Goal: Check status

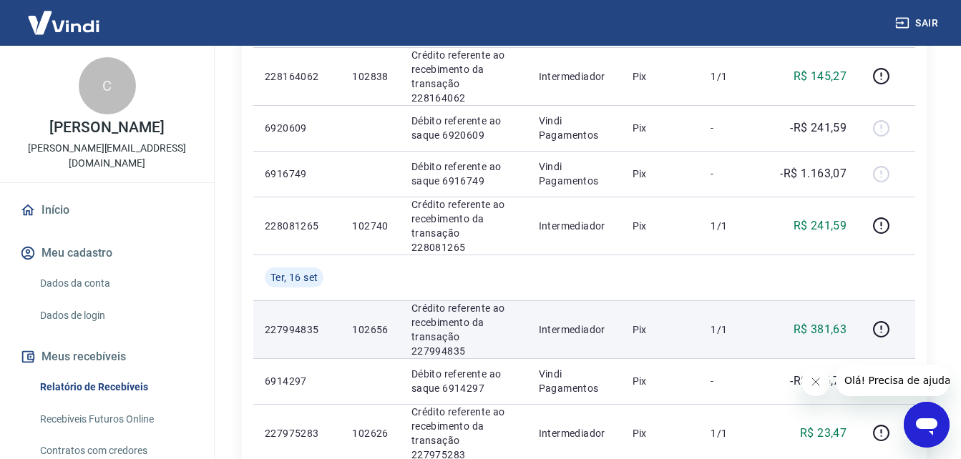
scroll to position [501, 0]
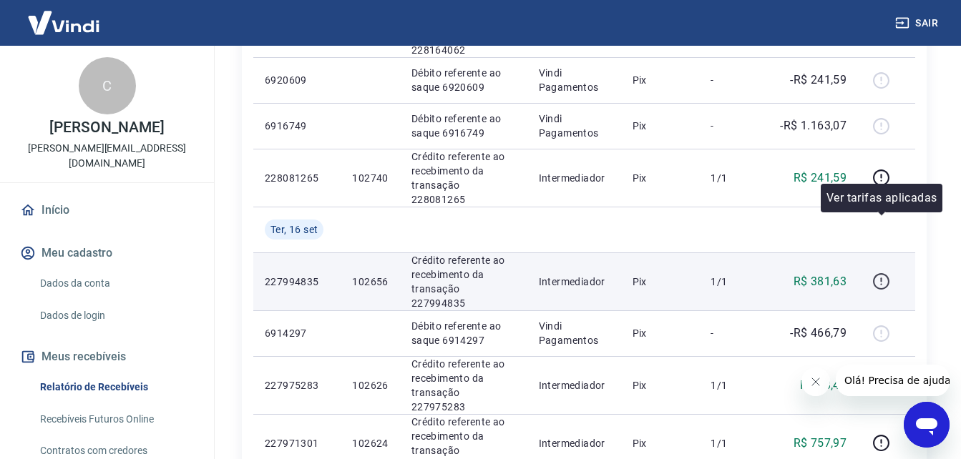
click at [883, 273] on icon "button" at bounding box center [881, 282] width 18 height 18
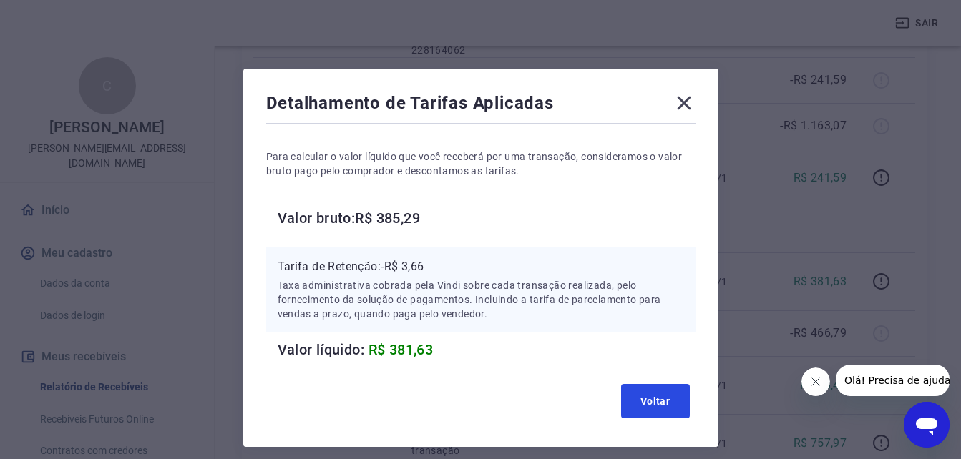
drag, startPoint x: 643, startPoint y: 398, endPoint x: 702, endPoint y: 391, distance: 59.2
click at [643, 398] on button "Voltar" at bounding box center [655, 401] width 69 height 34
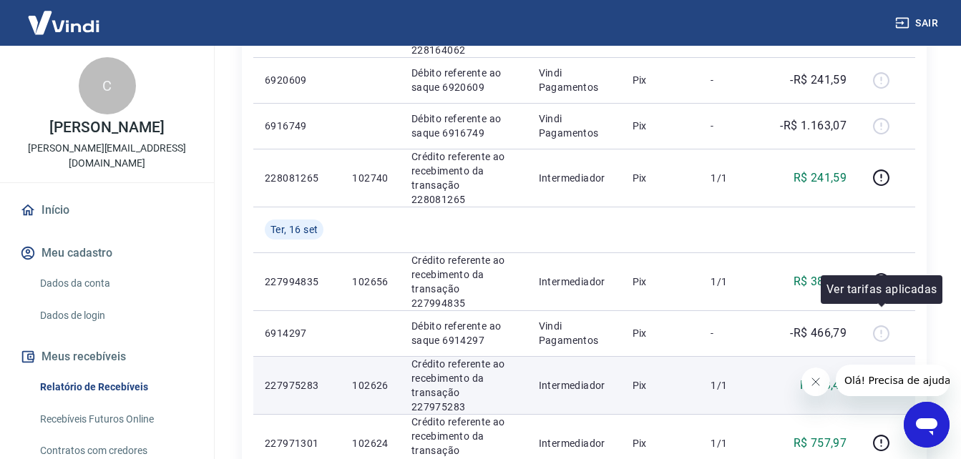
click at [877, 376] on icon "button" at bounding box center [881, 385] width 18 height 18
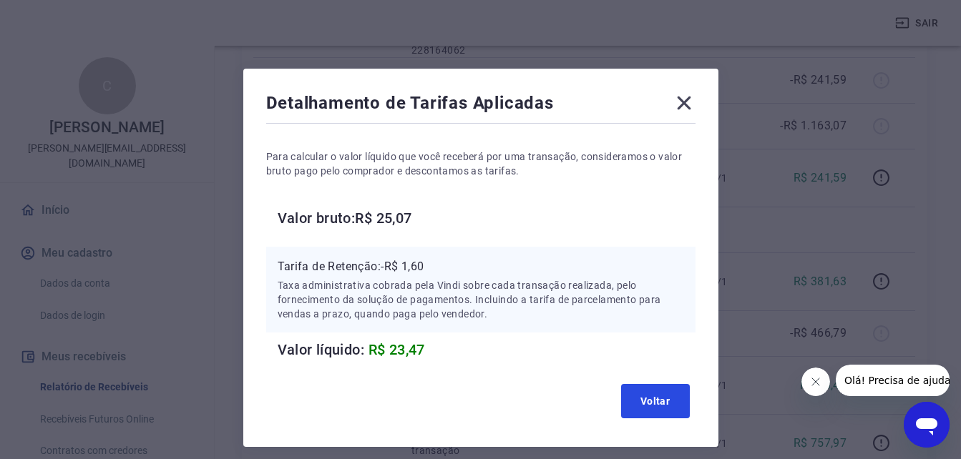
drag, startPoint x: 634, startPoint y: 396, endPoint x: 708, endPoint y: 392, distance: 73.8
click at [634, 396] on button "Voltar" at bounding box center [655, 401] width 69 height 34
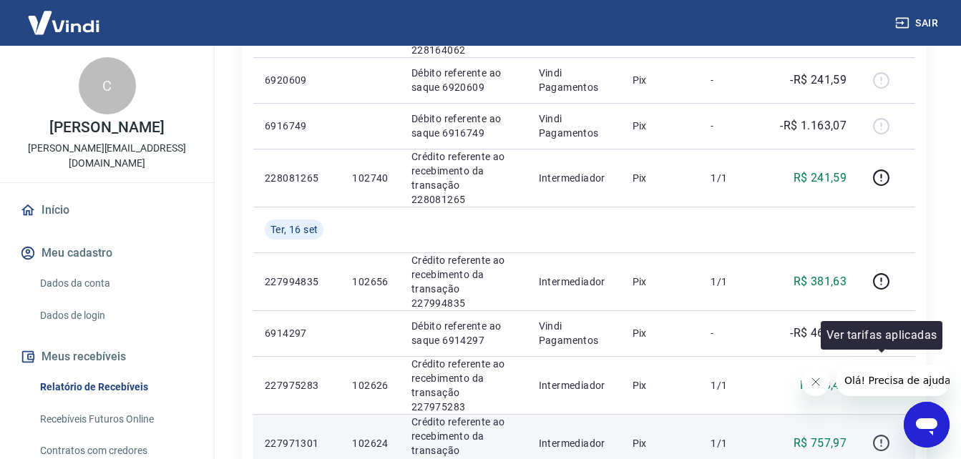
click at [888, 434] on icon "button" at bounding box center [881, 443] width 18 height 18
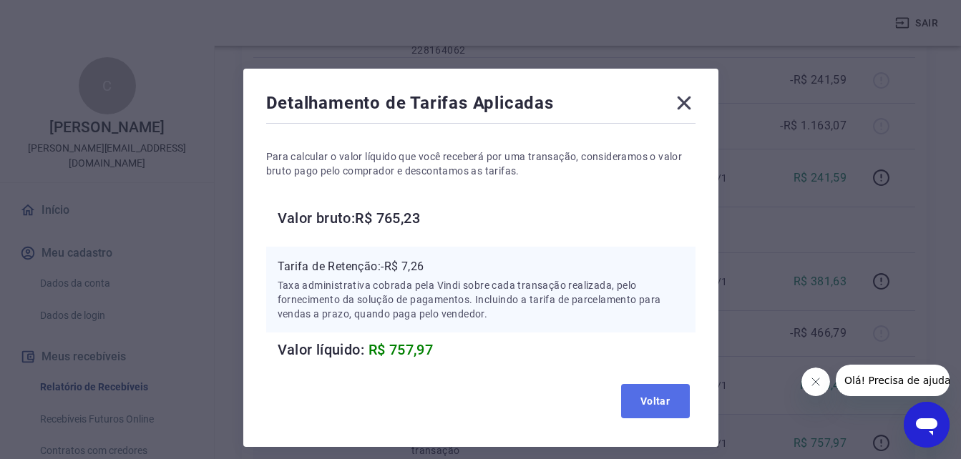
click at [657, 393] on button "Voltar" at bounding box center [655, 401] width 69 height 34
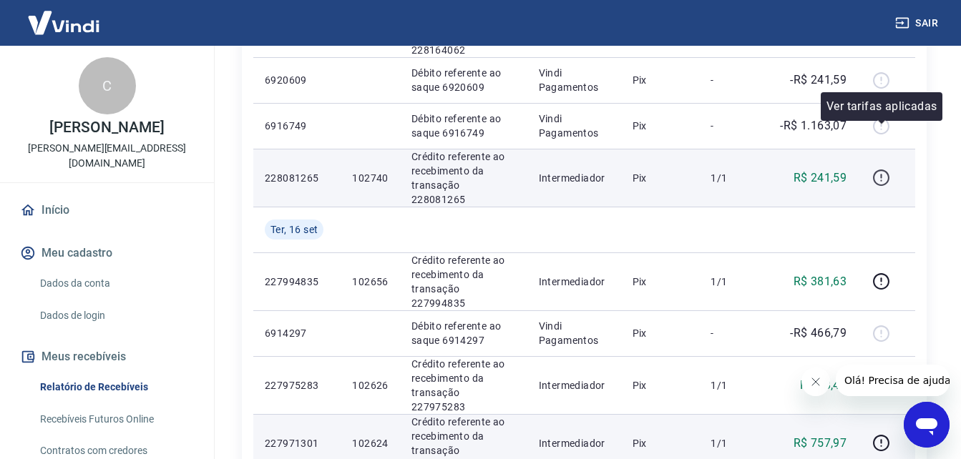
click at [881, 169] on icon "button" at bounding box center [881, 178] width 18 height 18
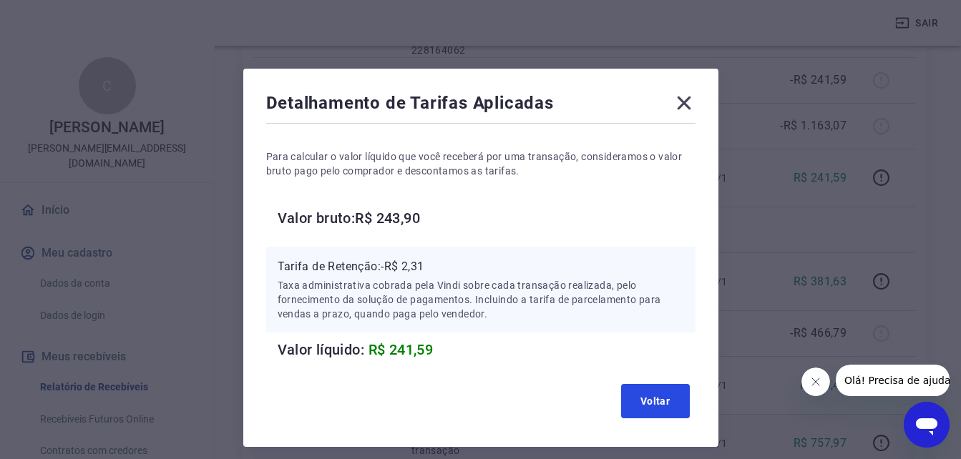
click at [650, 389] on button "Voltar" at bounding box center [655, 401] width 69 height 34
